Goal: Navigation & Orientation: Find specific page/section

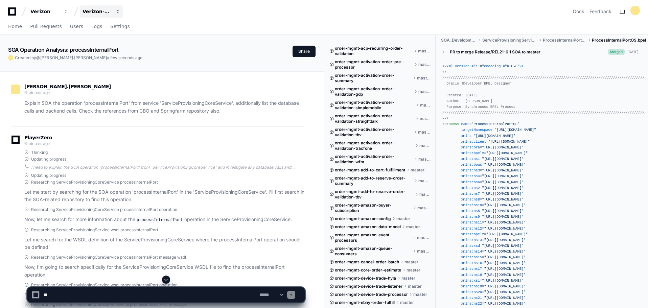
click at [120, 9] on button "Verizon-Clarify-Order-Management" at bounding box center [101, 11] width 43 height 12
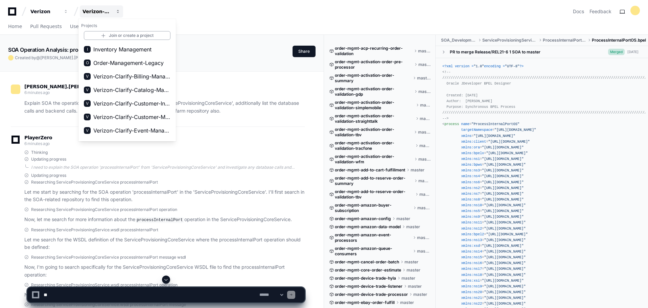
click at [120, 11] on span "button" at bounding box center [118, 11] width 5 height 5
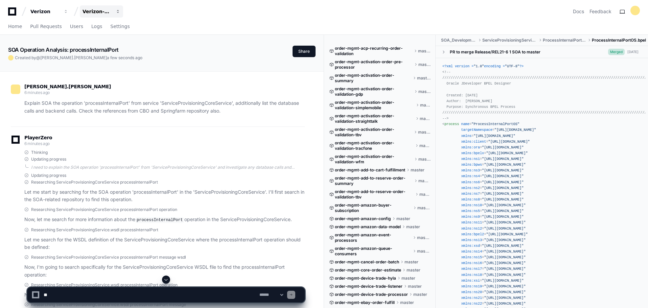
click at [120, 11] on span "button" at bounding box center [118, 11] width 5 height 5
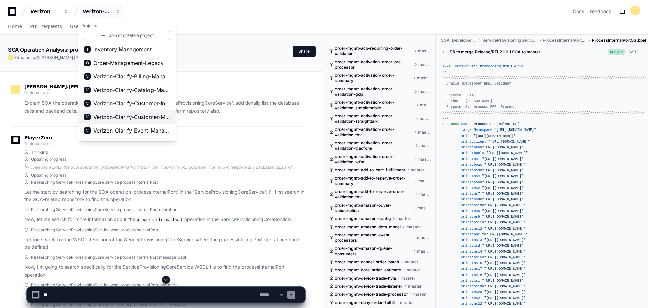
scroll to position [68, 0]
click at [143, 91] on span "Verizon-Clarify-Order-Management" at bounding box center [127, 90] width 68 height 8
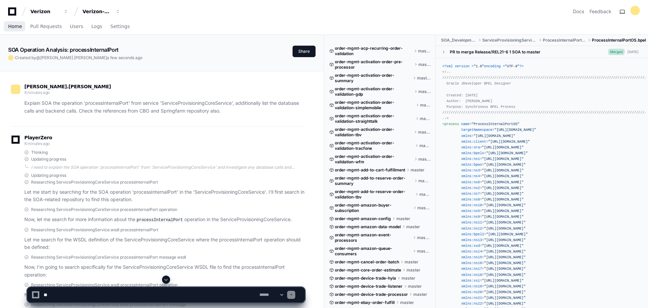
click at [12, 27] on span "Home" at bounding box center [15, 26] width 14 height 4
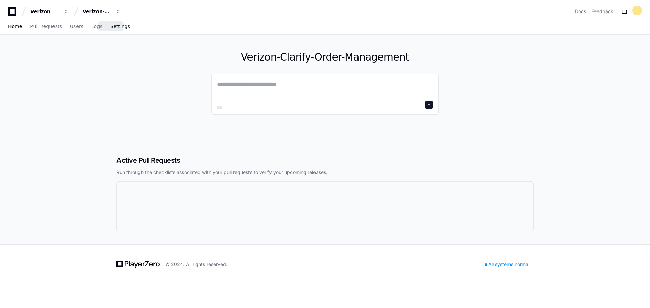
click at [110, 26] on span "Settings" at bounding box center [119, 26] width 19 height 4
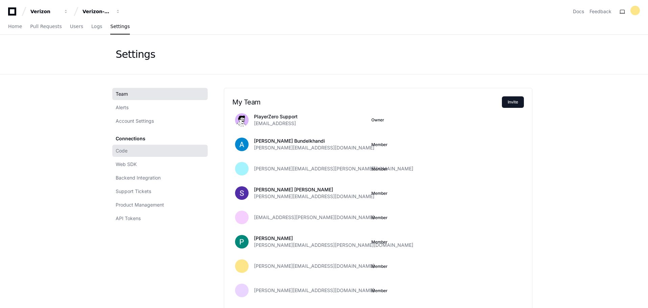
click at [126, 153] on span "Code" at bounding box center [122, 151] width 12 height 7
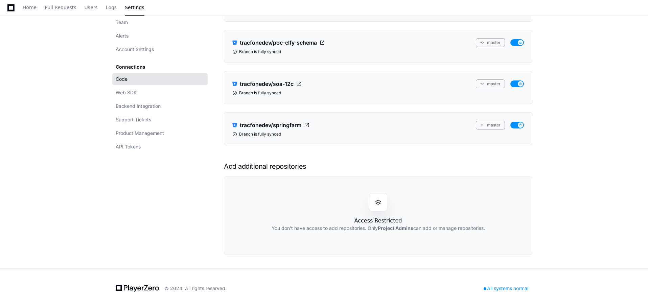
scroll to position [7581, 0]
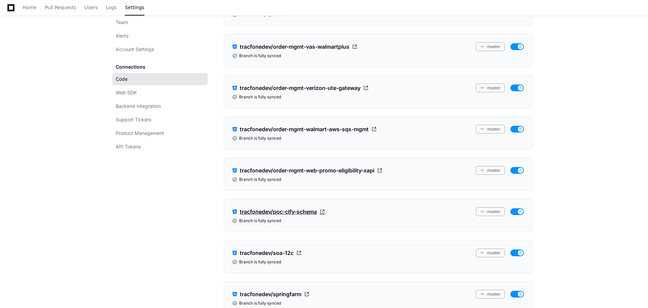
click at [289, 215] on span "tracfonedev/poc-clfy-schema" at bounding box center [278, 212] width 77 height 8
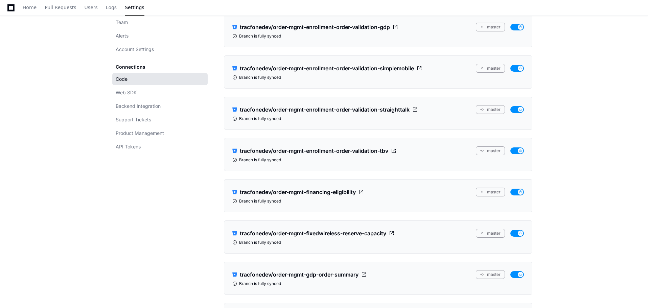
scroll to position [1287, 0]
